Goal: Check status: Check status

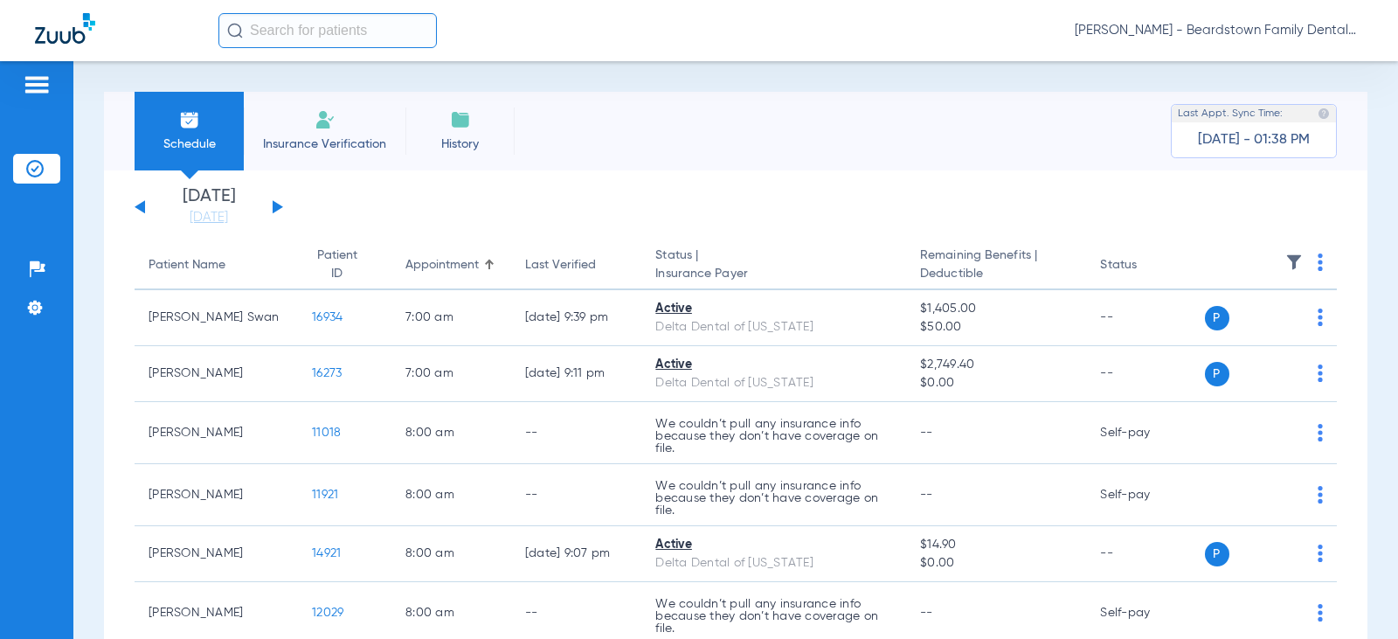
click at [1288, 260] on img at bounding box center [1294, 261] width 17 height 17
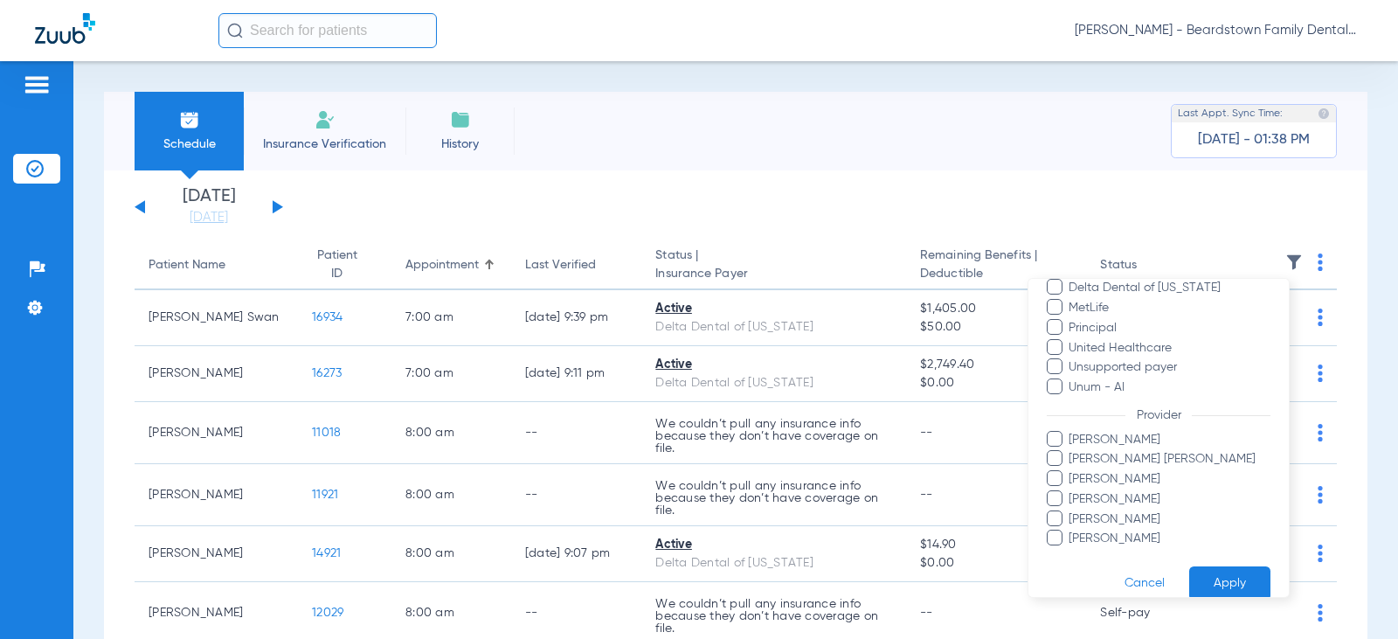
scroll to position [418, 0]
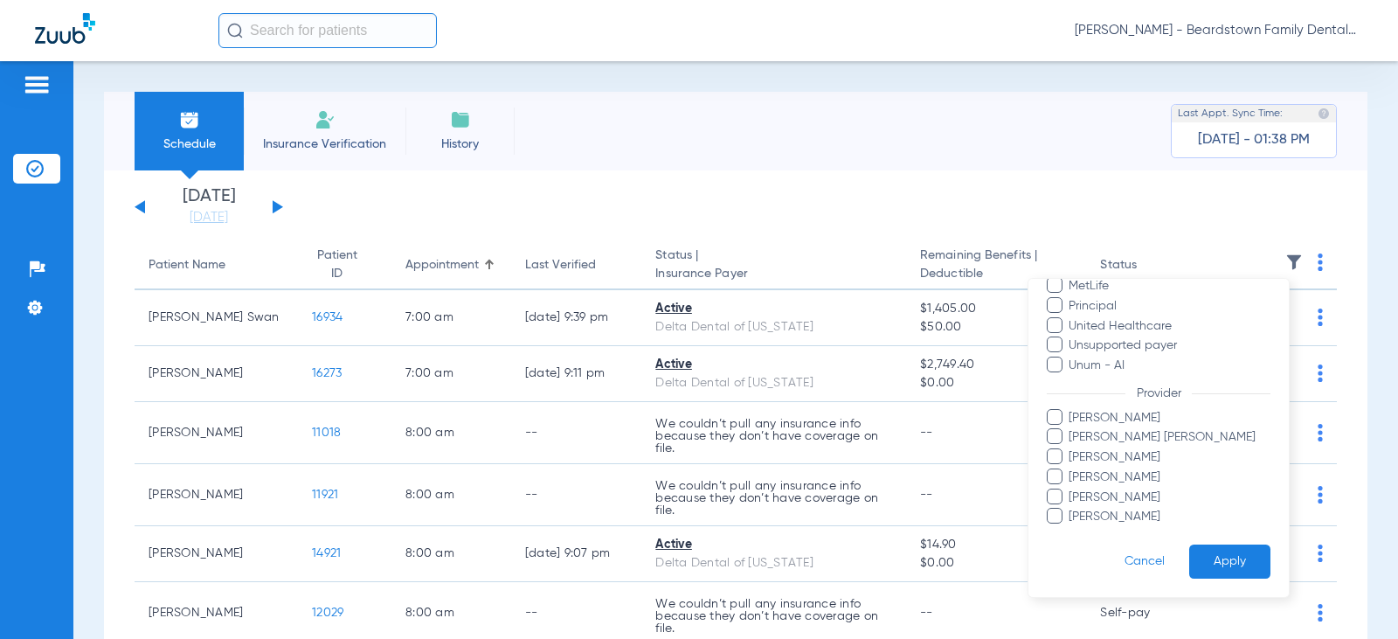
click at [1099, 435] on span "[PERSON_NAME] [PERSON_NAME]" at bounding box center [1169, 437] width 203 height 18
click at [1071, 449] on input "[PERSON_NAME] [PERSON_NAME]" at bounding box center [1071, 449] width 0 height 0
click at [1195, 574] on button "Apply" at bounding box center [1229, 561] width 81 height 34
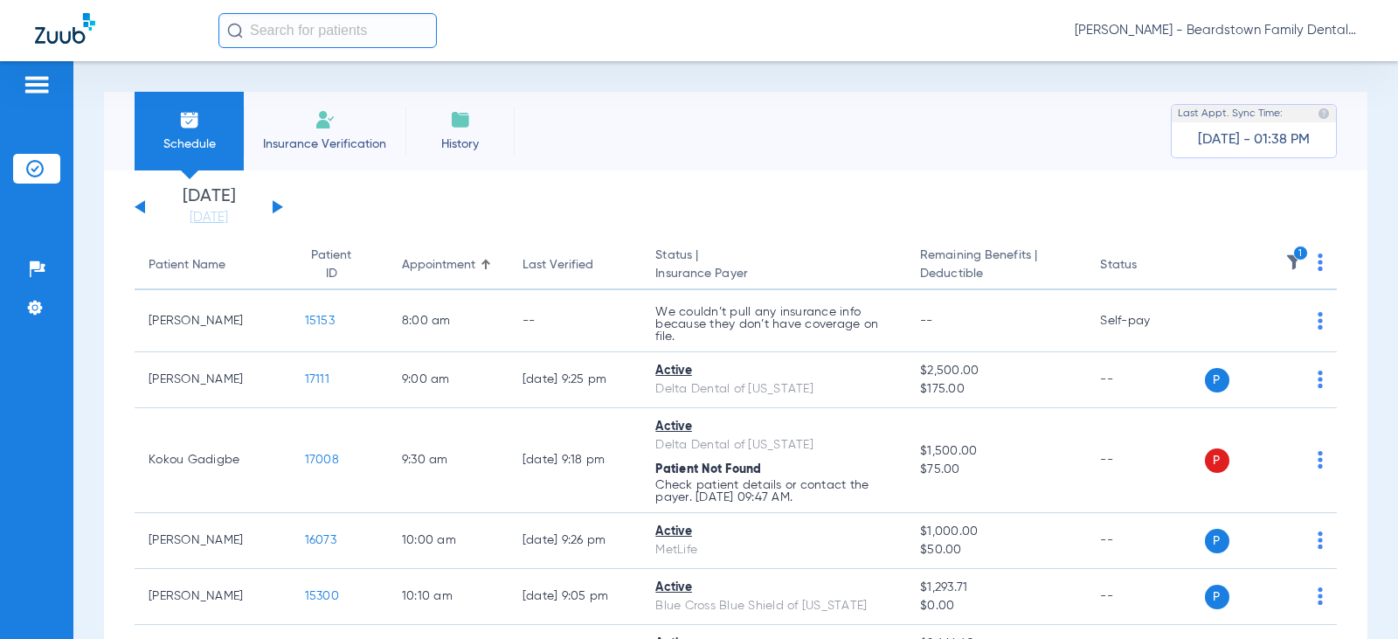
click at [270, 202] on div "[DATE] [DATE] [DATE] [DATE] [DATE] [DATE] [DATE] [DATE] [DATE] [DATE] [DATE] [D…" at bounding box center [209, 207] width 149 height 38
click at [276, 209] on button at bounding box center [278, 206] width 10 height 13
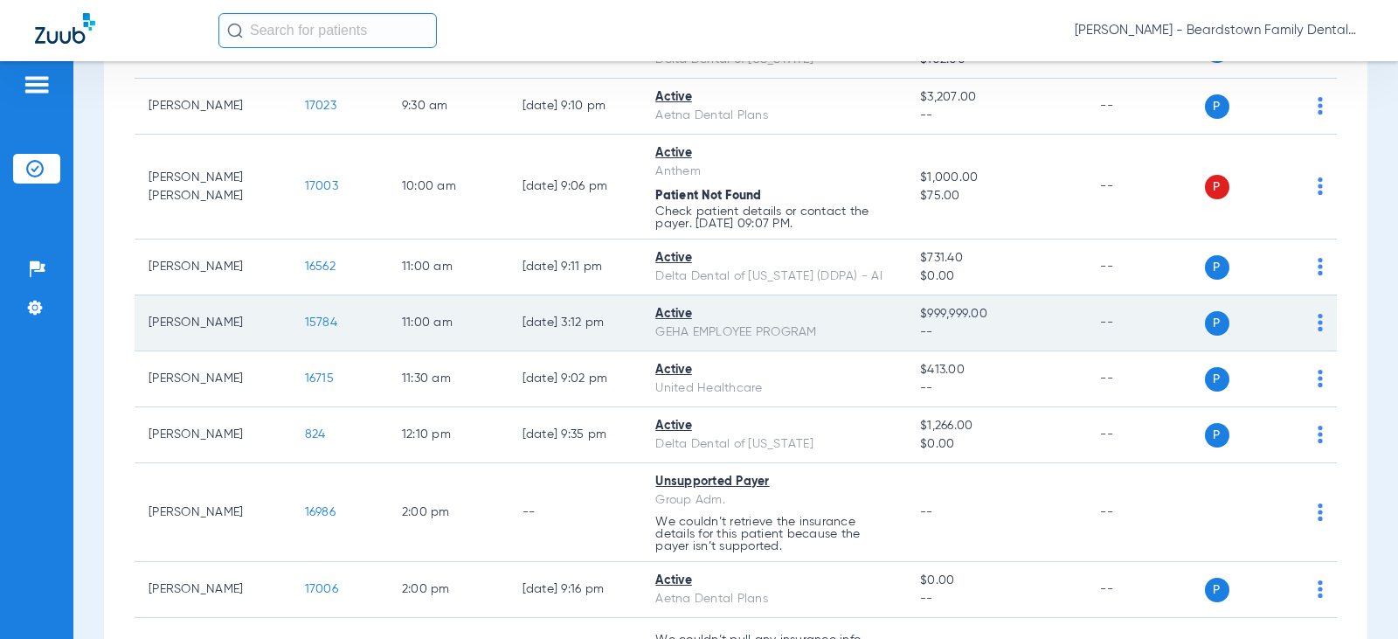
scroll to position [437, 0]
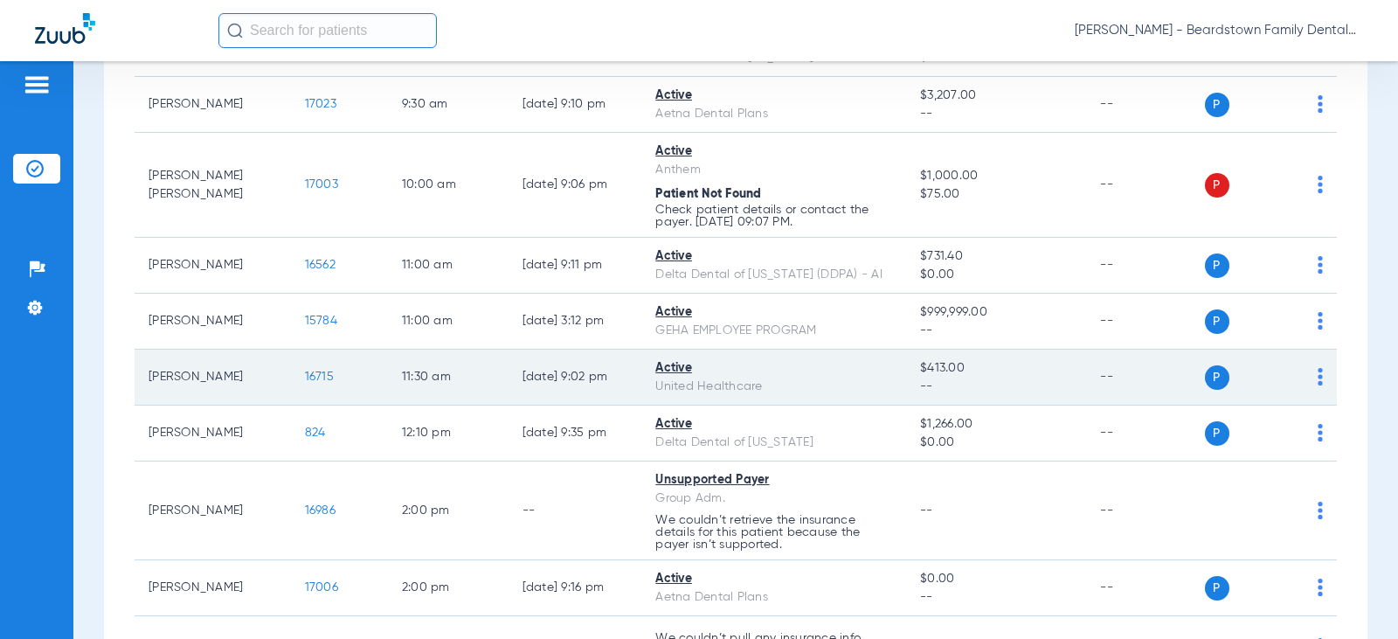
click at [305, 378] on span "16715" at bounding box center [319, 377] width 29 height 12
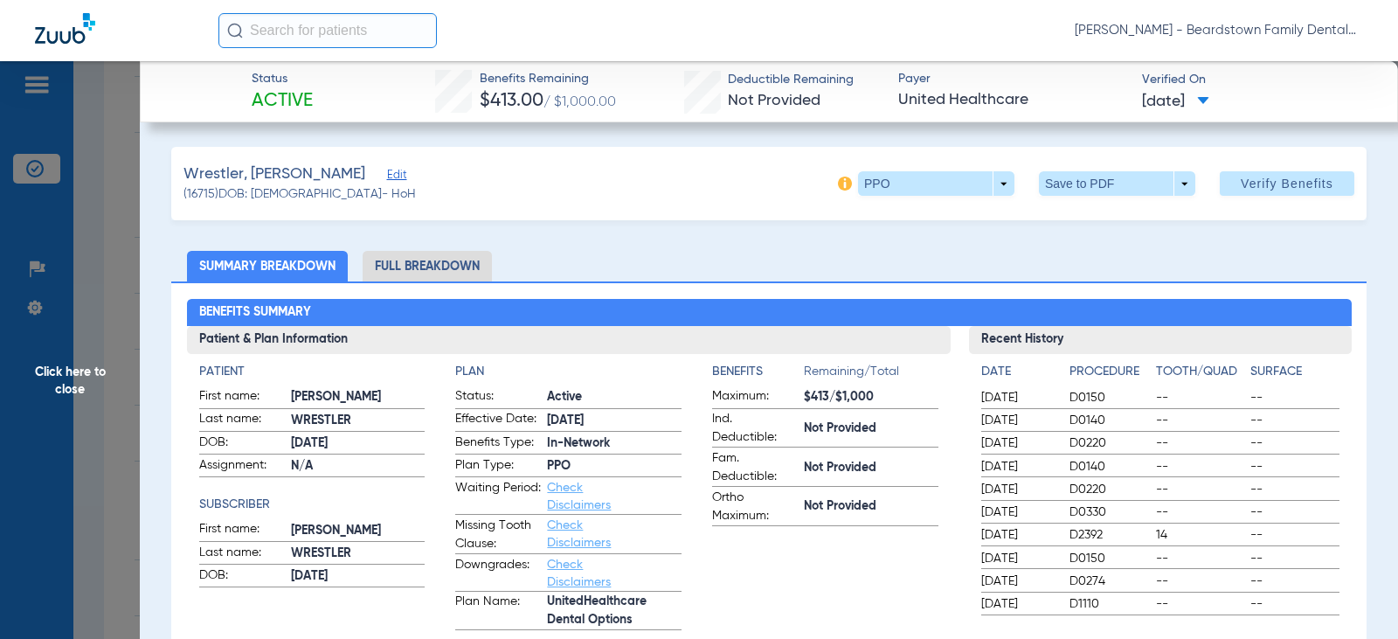
click at [838, 186] on img at bounding box center [845, 184] width 14 height 14
click at [892, 260] on ul "Summary Breakdown Full Breakdown" at bounding box center [769, 266] width 1196 height 31
click at [92, 360] on span "Click here to close" at bounding box center [70, 380] width 140 height 639
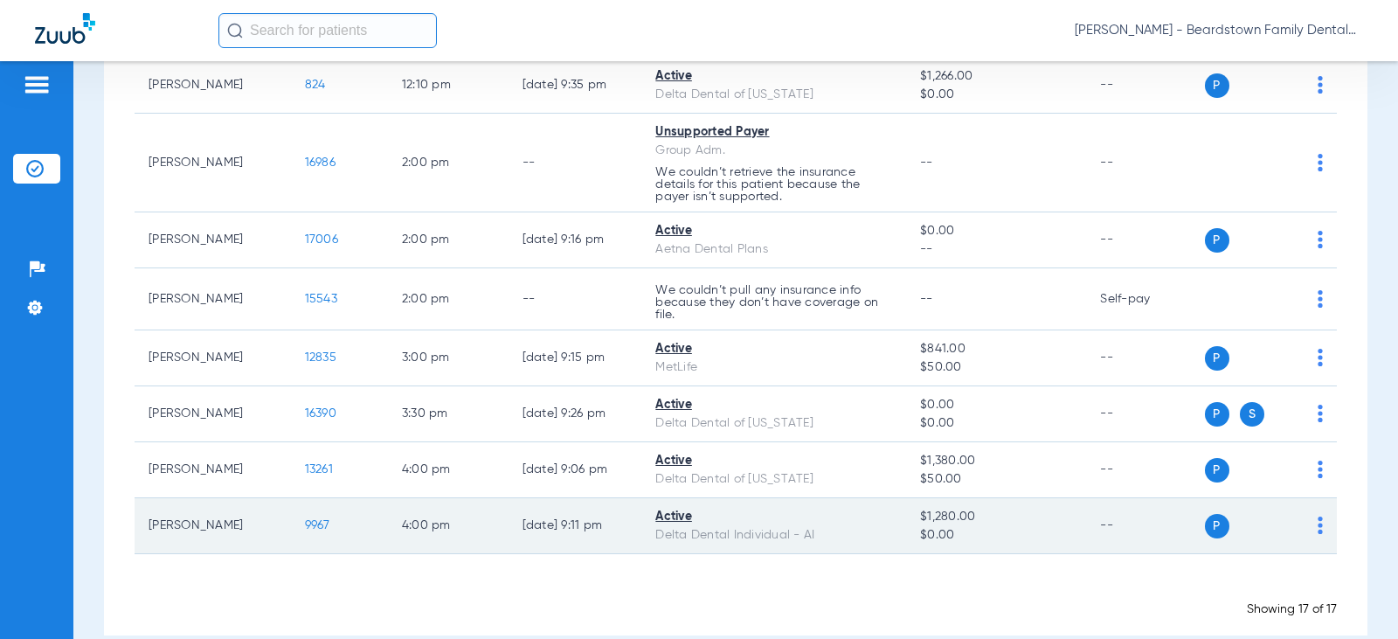
scroll to position [787, 0]
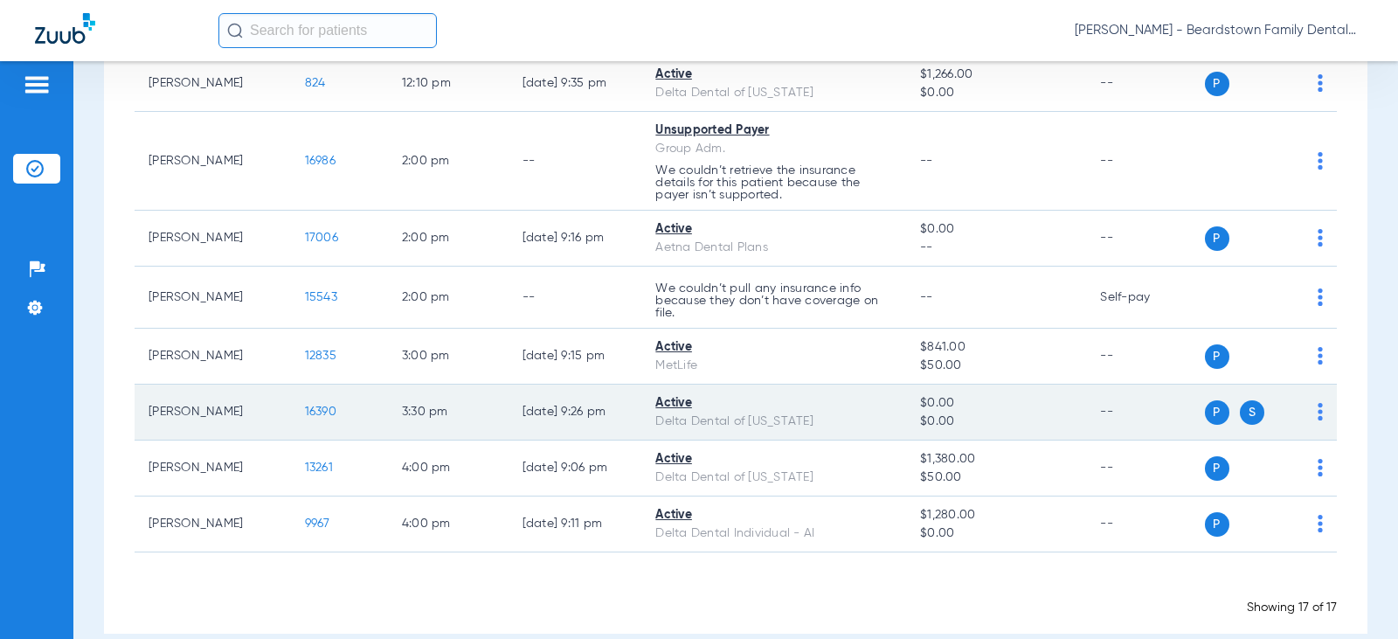
click at [305, 416] on span "16390" at bounding box center [320, 411] width 31 height 12
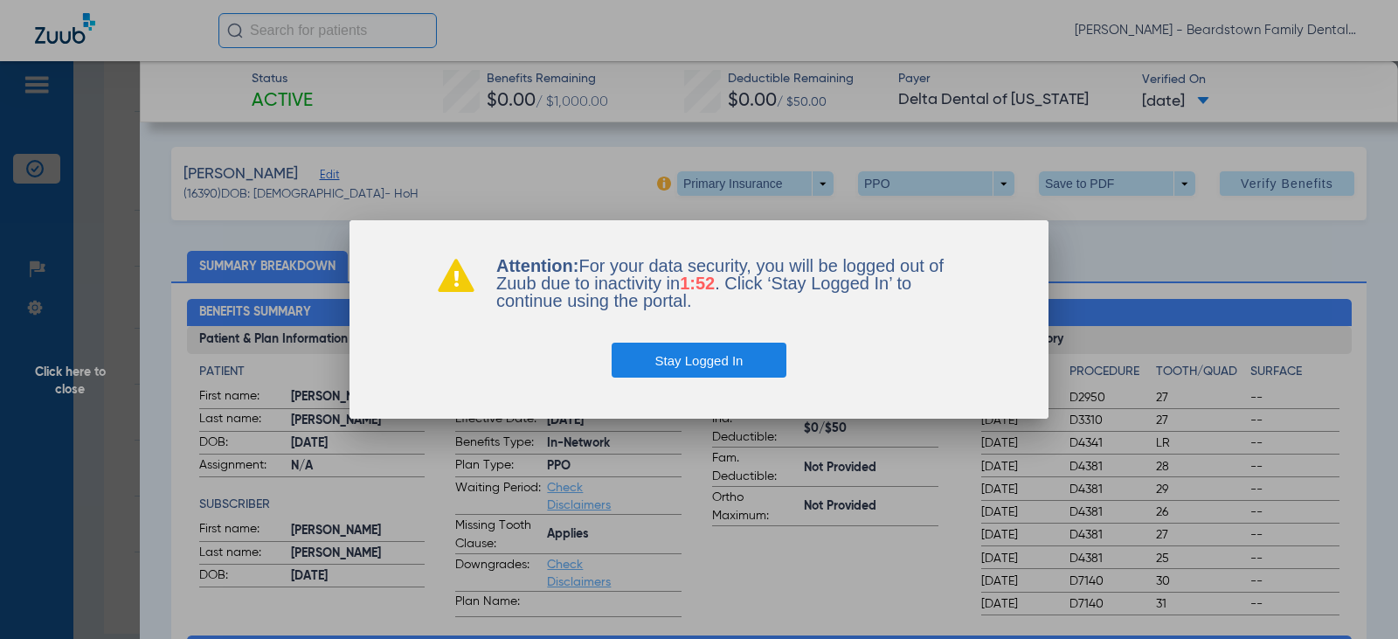
click at [738, 362] on button "Stay Logged In" at bounding box center [700, 360] width 176 height 35
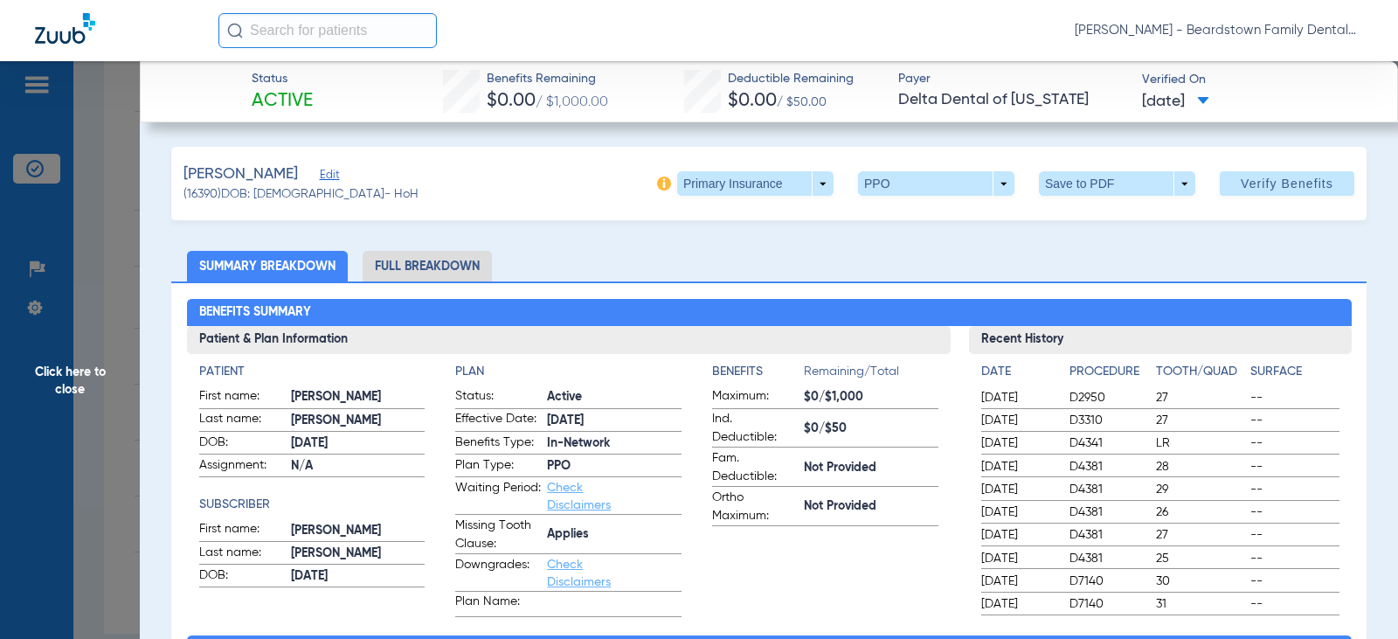
click at [73, 375] on span "Click here to close" at bounding box center [70, 380] width 140 height 639
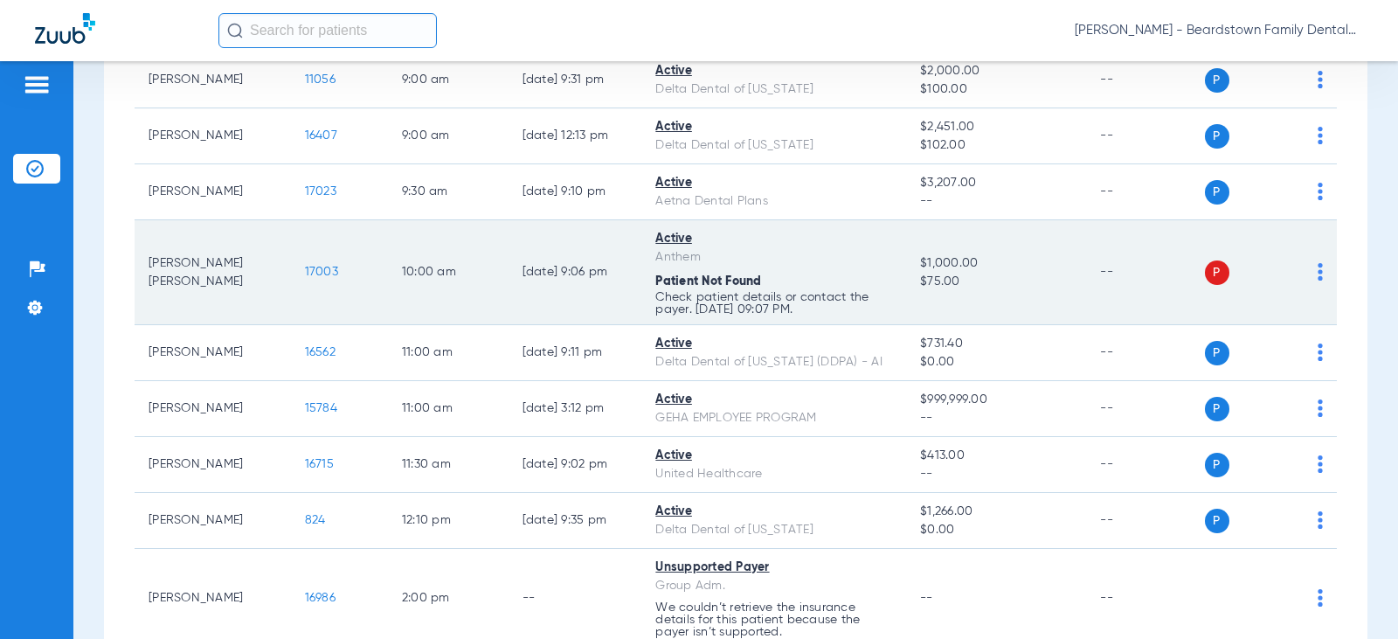
scroll to position [175, 0]
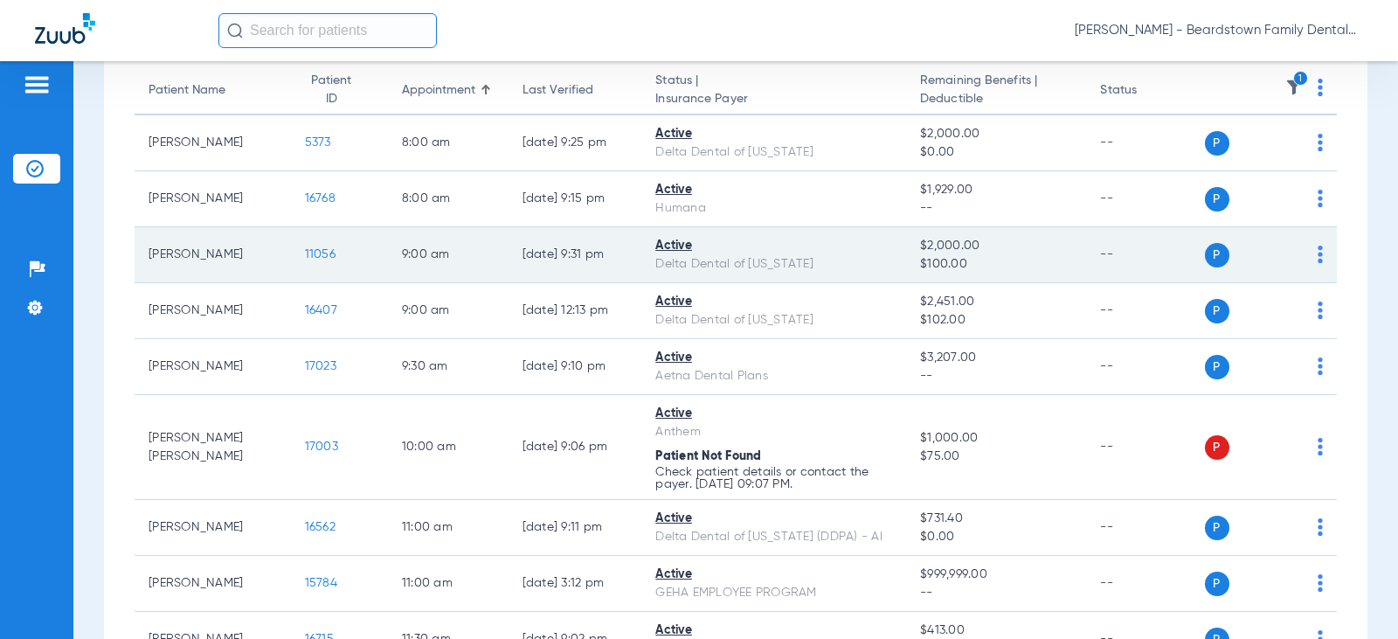
click at [305, 249] on span "11056" at bounding box center [320, 254] width 31 height 12
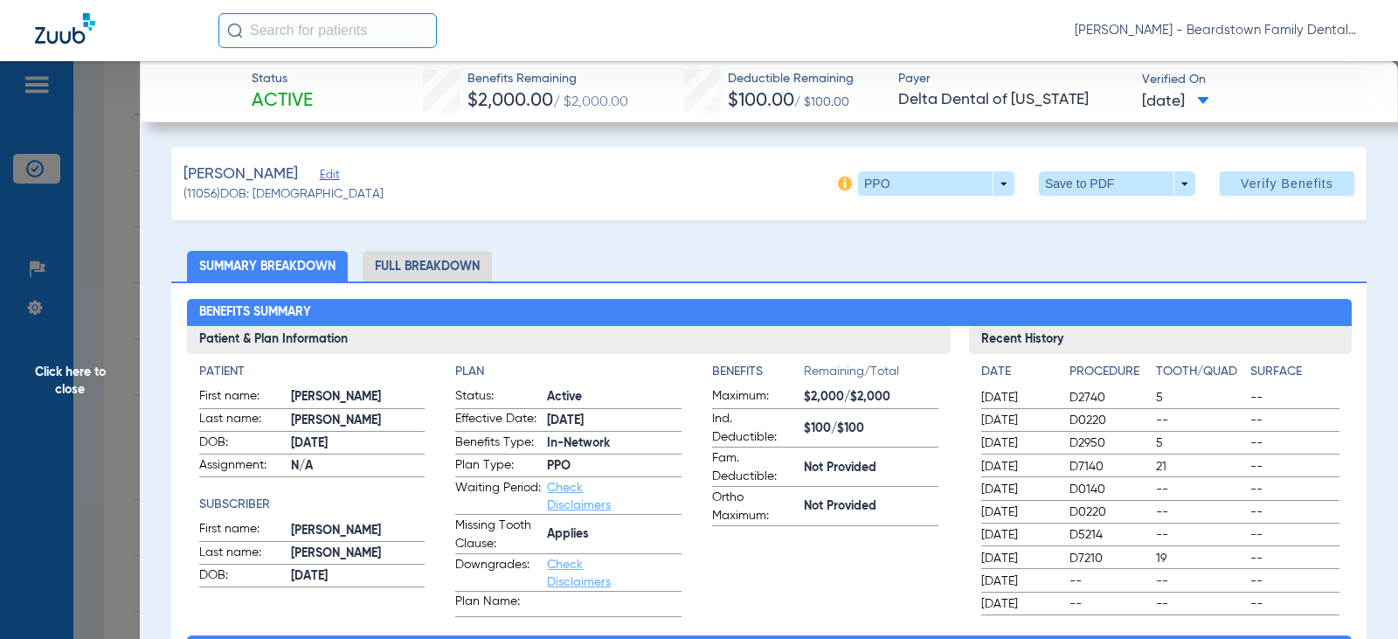
click at [84, 368] on span "Click here to close" at bounding box center [70, 380] width 140 height 639
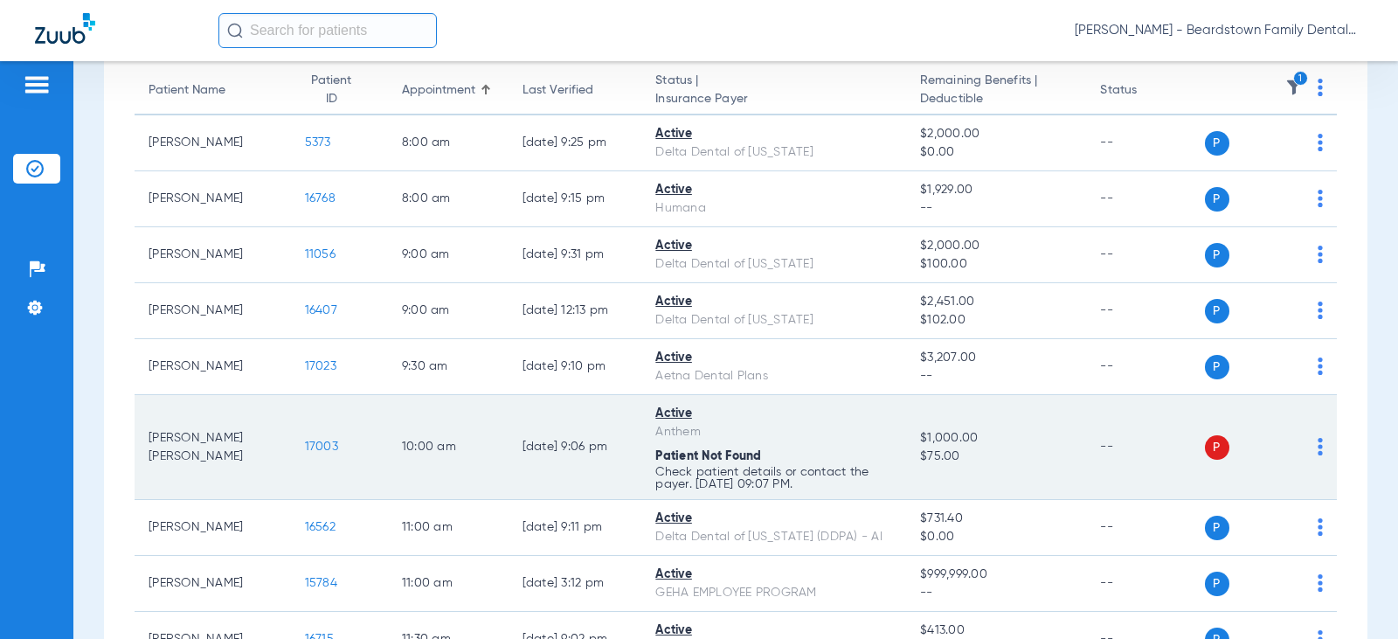
click at [325, 448] on span "17003" at bounding box center [321, 446] width 33 height 12
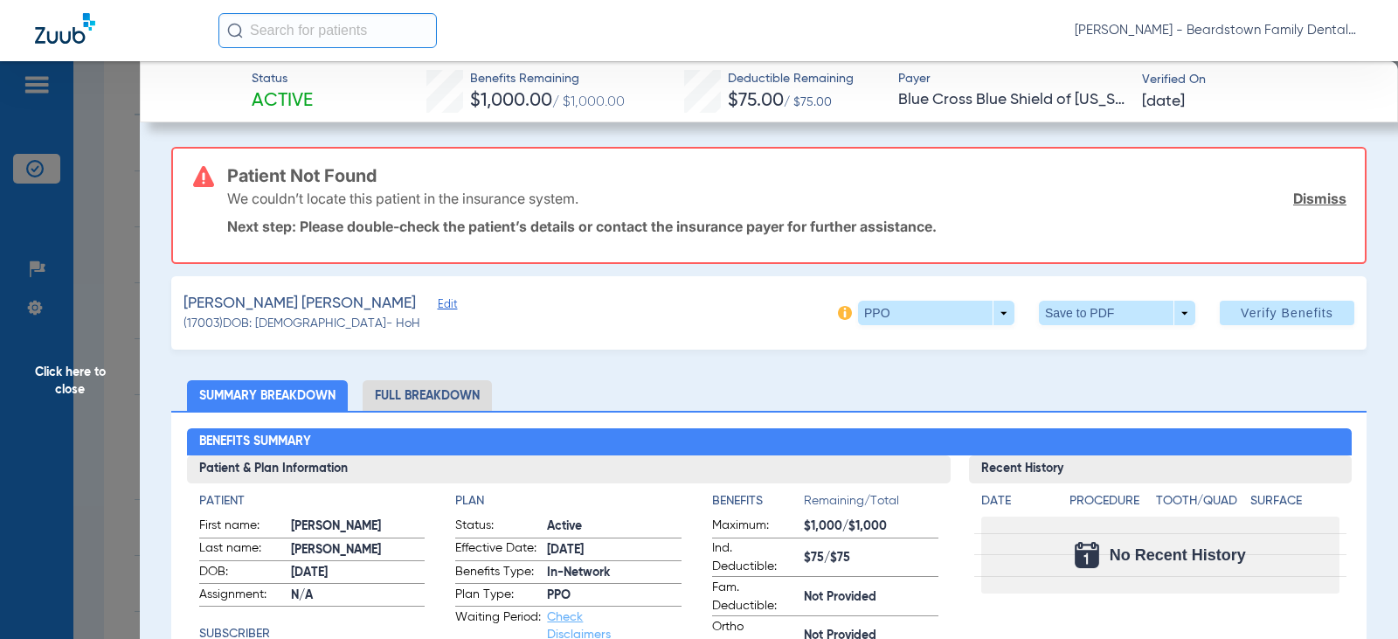
click at [80, 402] on span "Click here to close" at bounding box center [70, 380] width 140 height 639
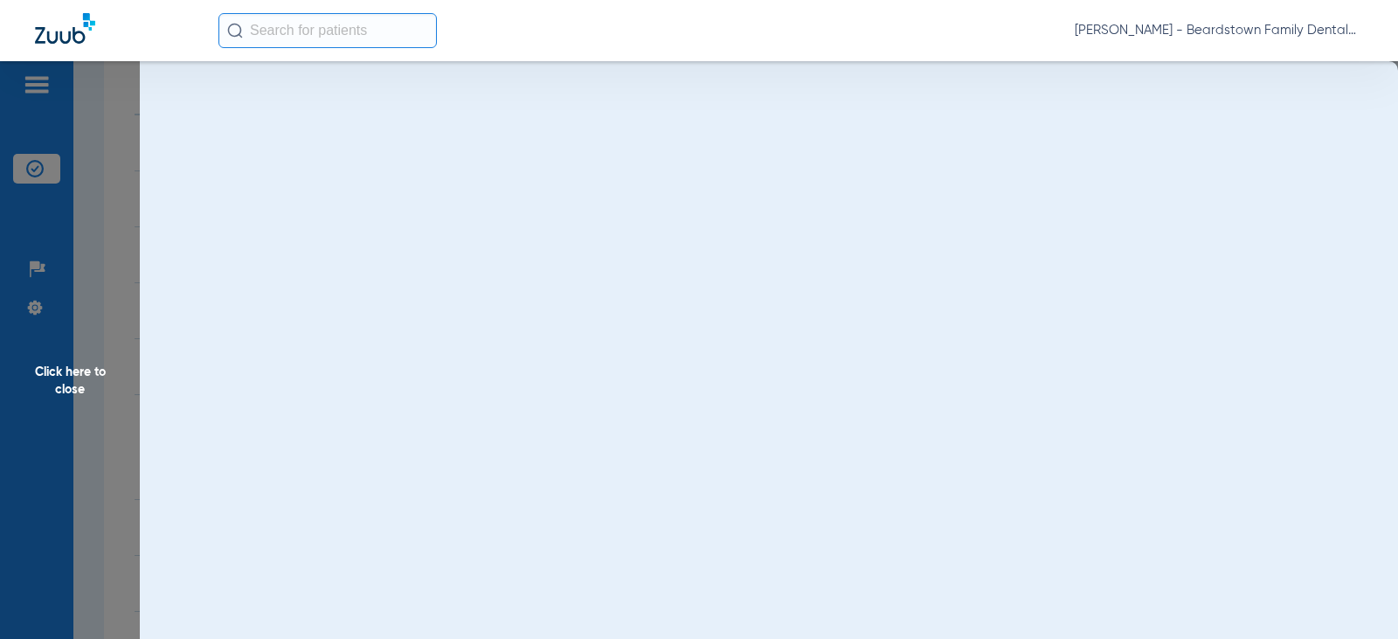
click at [68, 374] on span "Click here to close" at bounding box center [70, 380] width 140 height 639
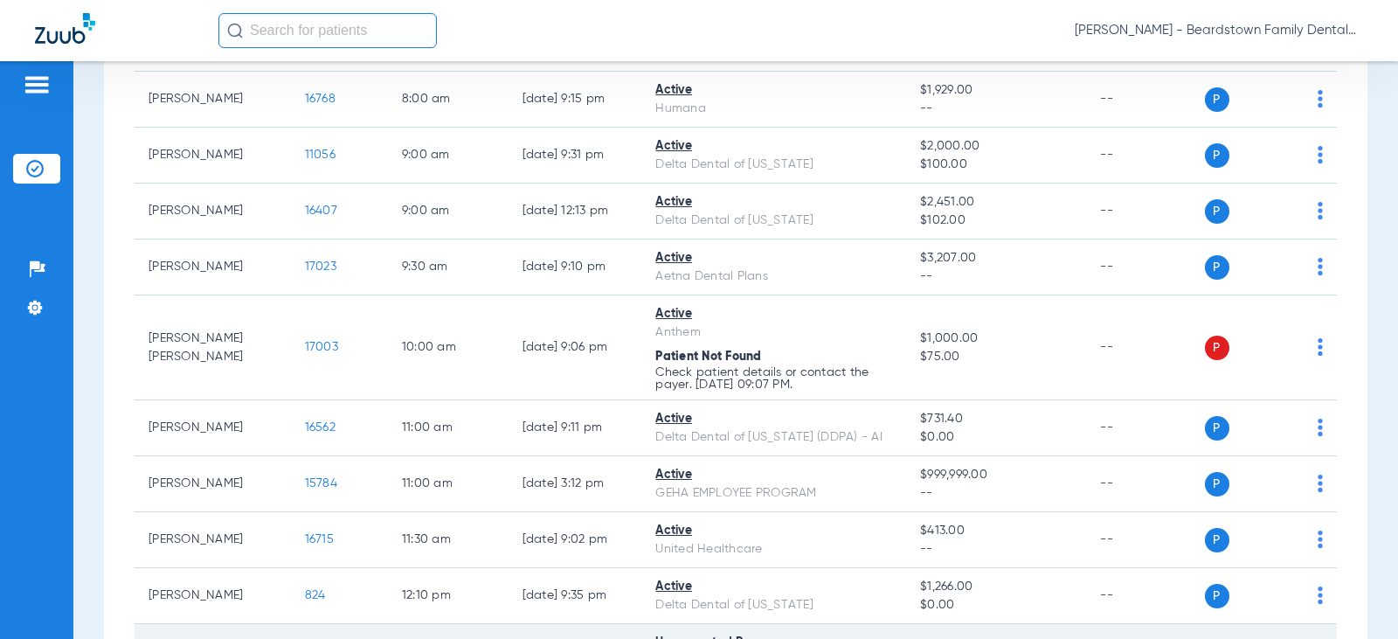
scroll to position [437, 0]
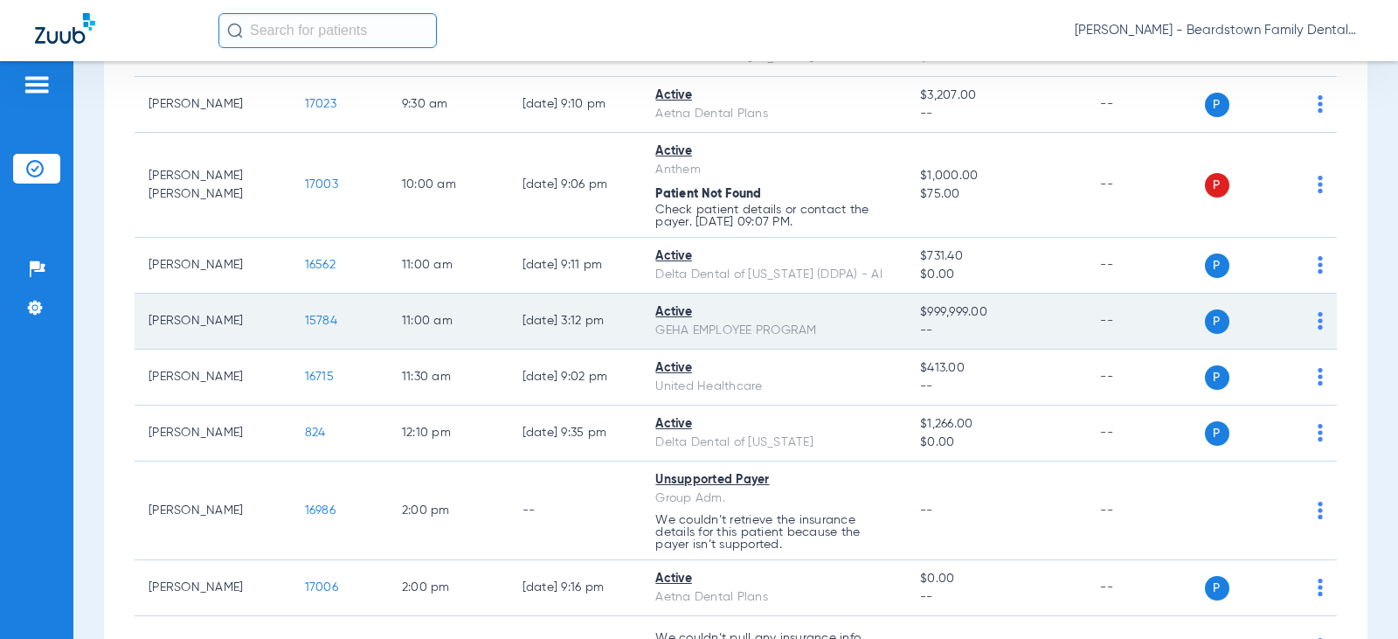
click at [307, 320] on span "15784" at bounding box center [321, 321] width 32 height 12
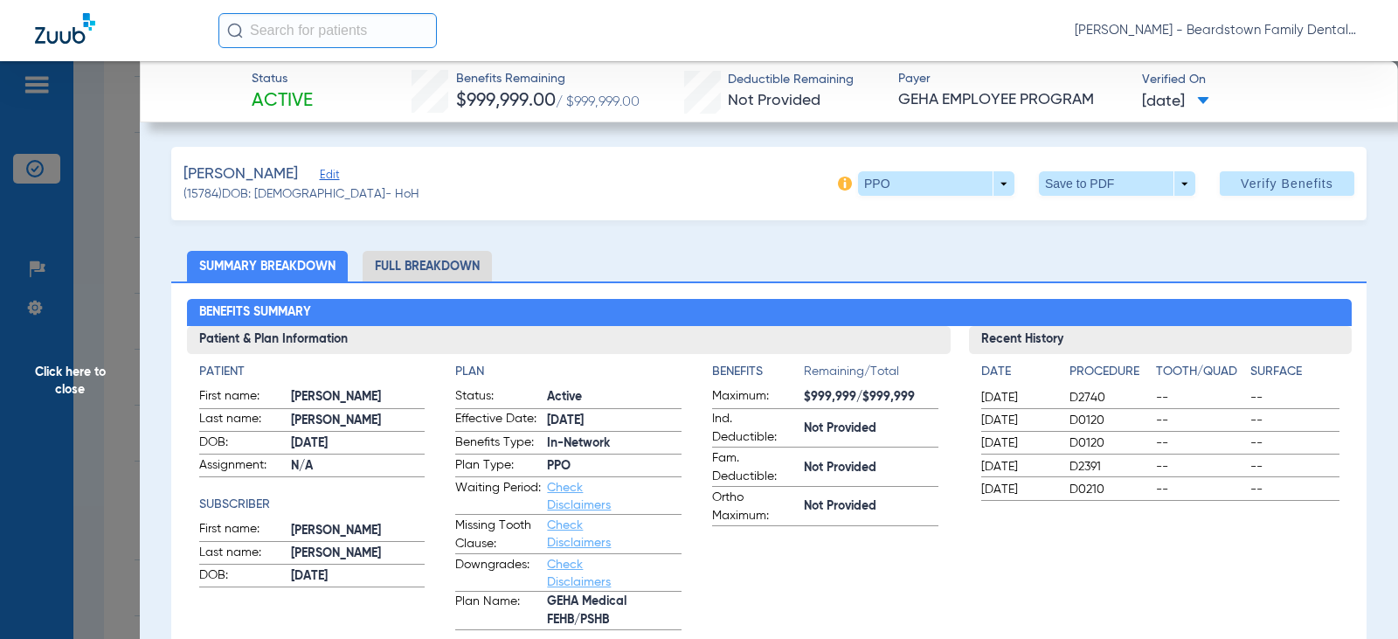
click at [75, 385] on span "Click here to close" at bounding box center [70, 380] width 140 height 639
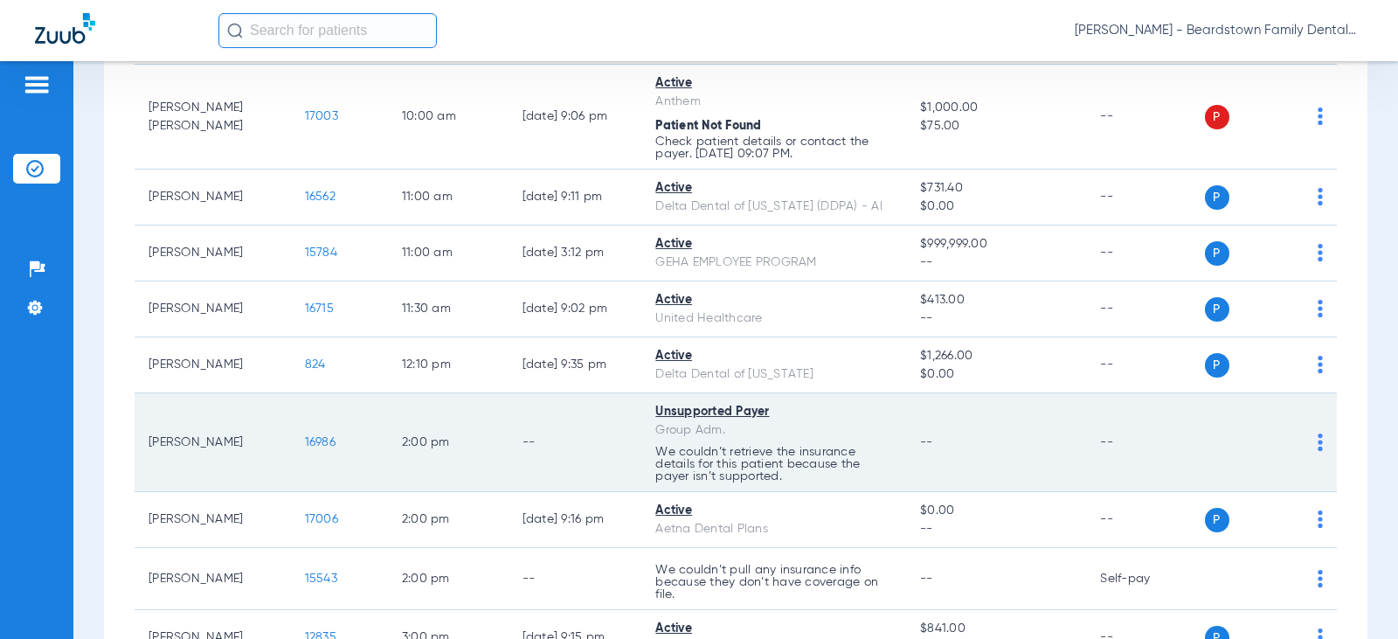
scroll to position [612, 0]
